Goal: Check status: Check status

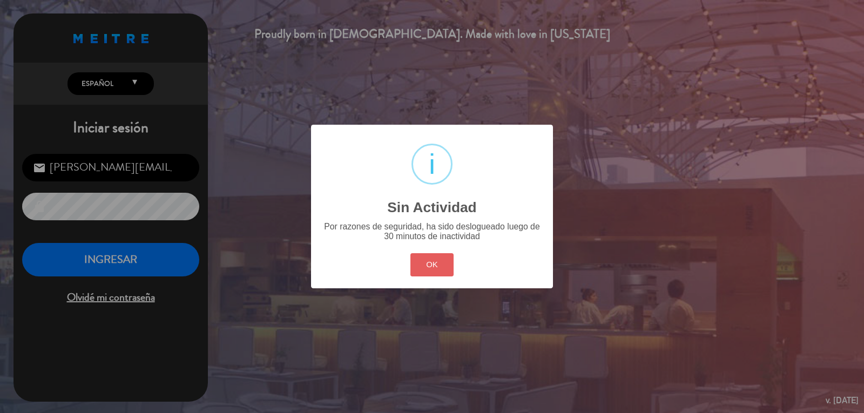
click at [433, 269] on button "OK" at bounding box center [432, 264] width 44 height 23
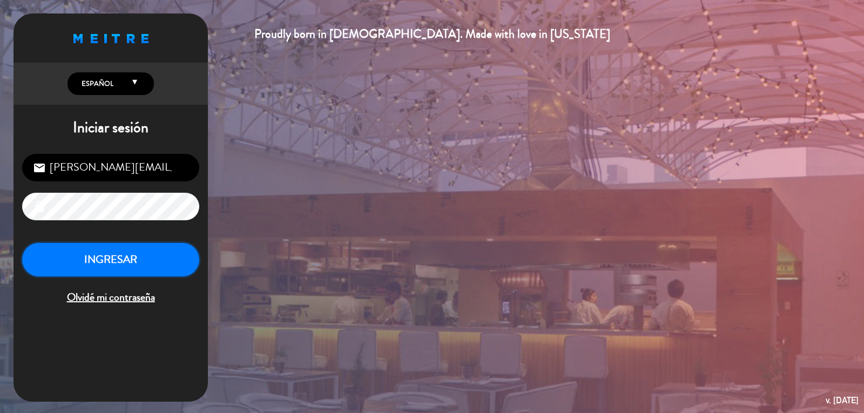
click at [116, 257] on button "INGRESAR" at bounding box center [110, 260] width 177 height 34
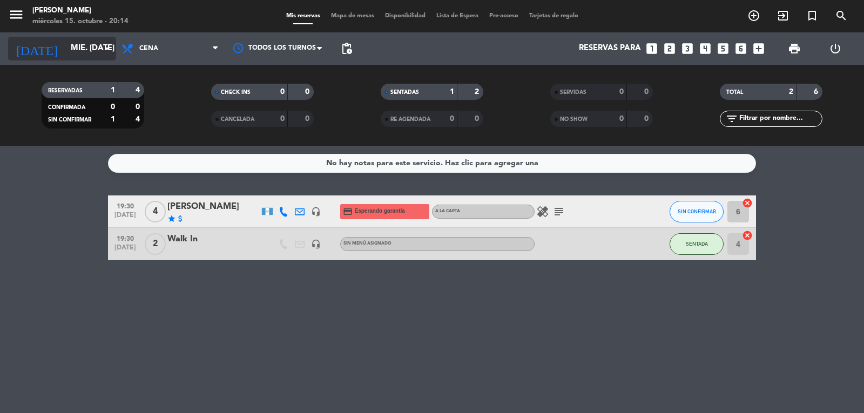
click at [101, 46] on icon "arrow_drop_down" at bounding box center [106, 48] width 13 height 13
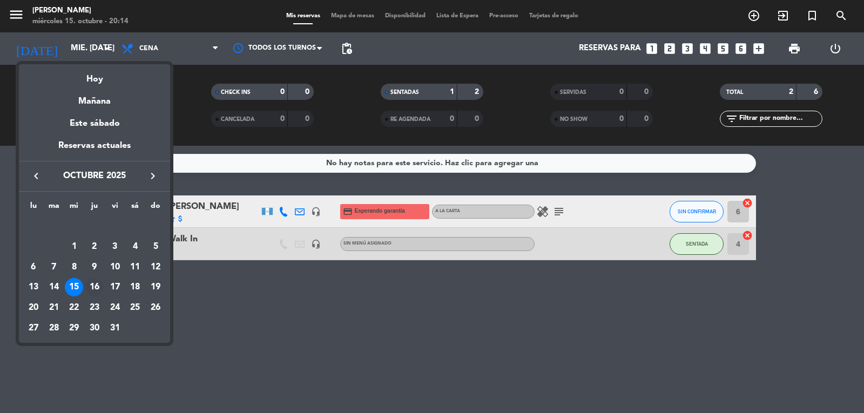
click at [99, 284] on div "16" at bounding box center [94, 287] width 18 height 18
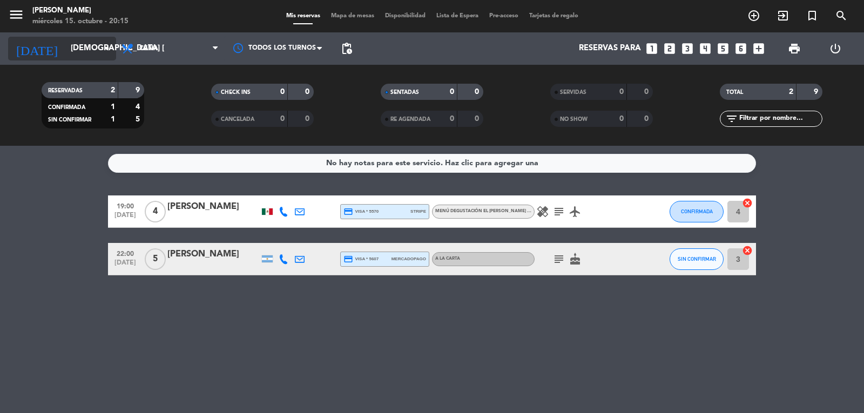
click at [104, 45] on icon "arrow_drop_down" at bounding box center [106, 48] width 13 height 13
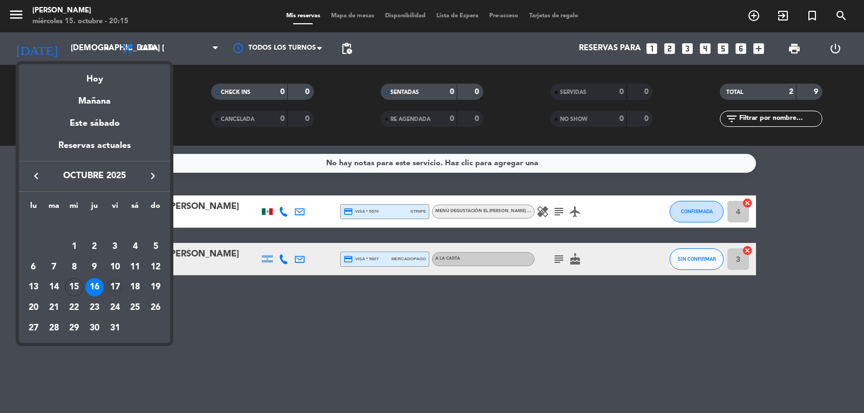
click at [114, 284] on div "17" at bounding box center [115, 287] width 18 height 18
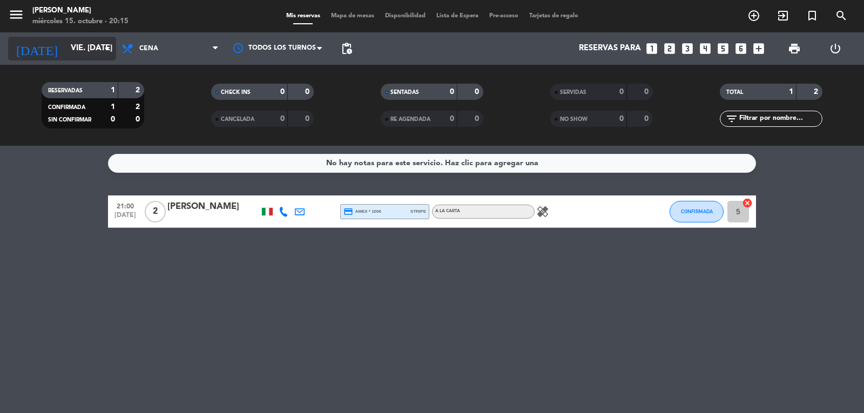
click at [108, 45] on icon "arrow_drop_down" at bounding box center [106, 48] width 13 height 13
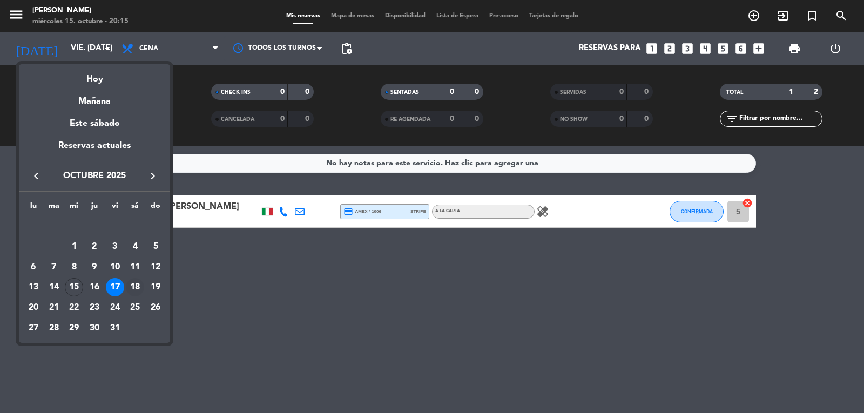
click at [135, 284] on div "18" at bounding box center [135, 287] width 18 height 18
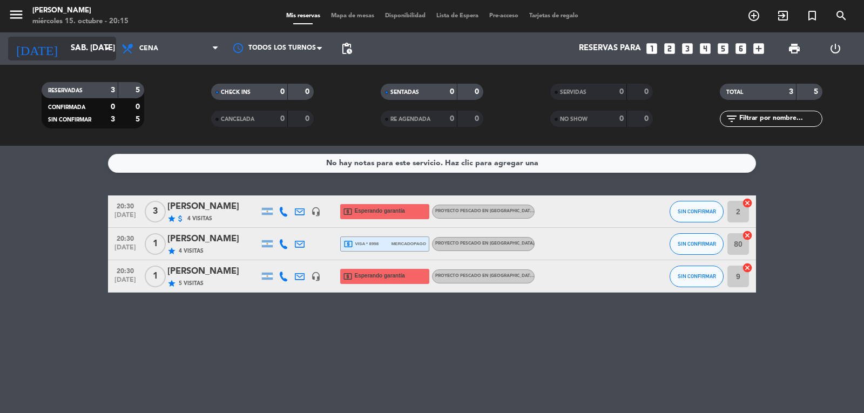
click at [107, 49] on icon "arrow_drop_down" at bounding box center [106, 48] width 13 height 13
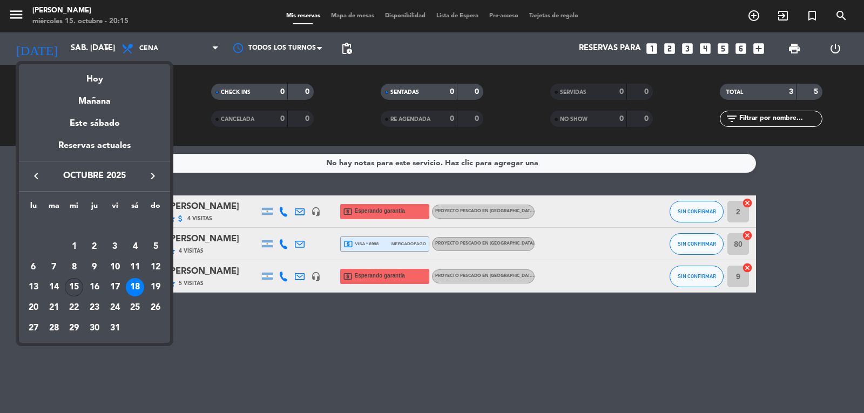
click at [74, 286] on div "15" at bounding box center [74, 287] width 18 height 18
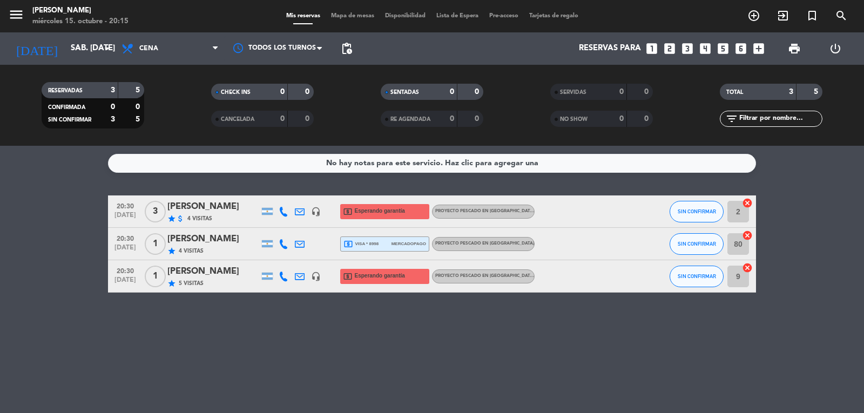
type input "mié. [DATE]"
